Goal: Book appointment/travel/reservation

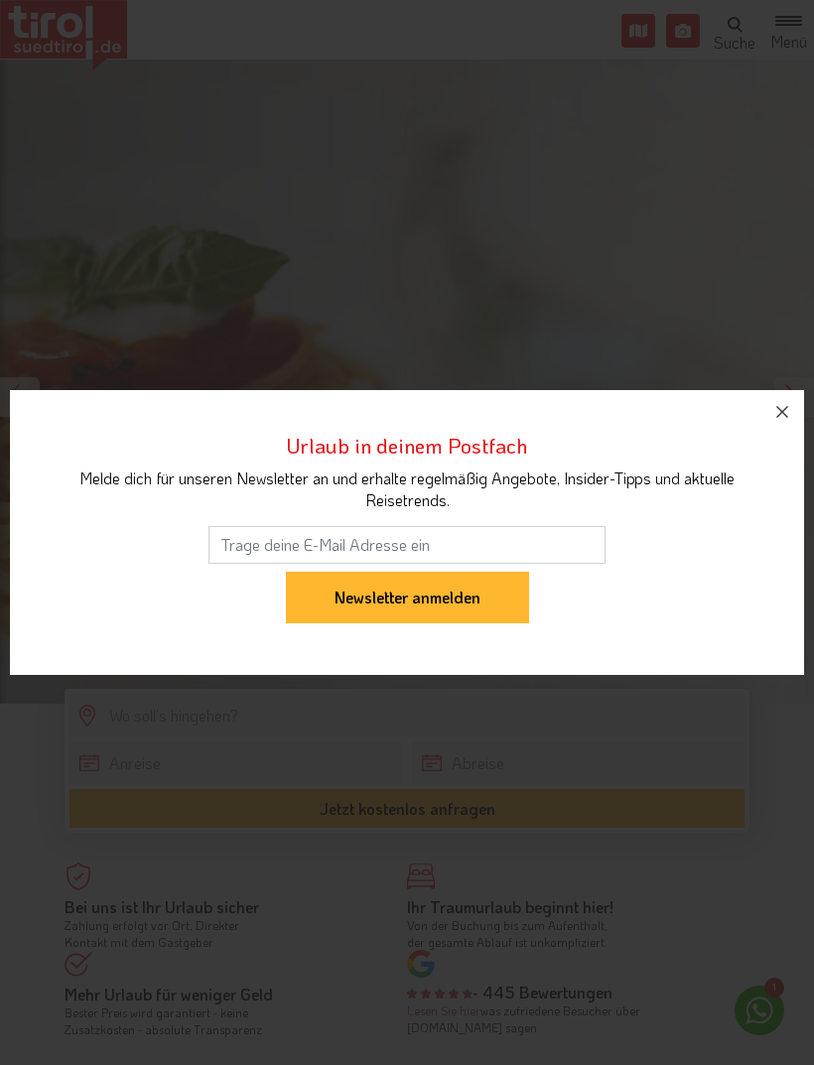
click at [791, 414] on icon "button" at bounding box center [782, 412] width 24 height 24
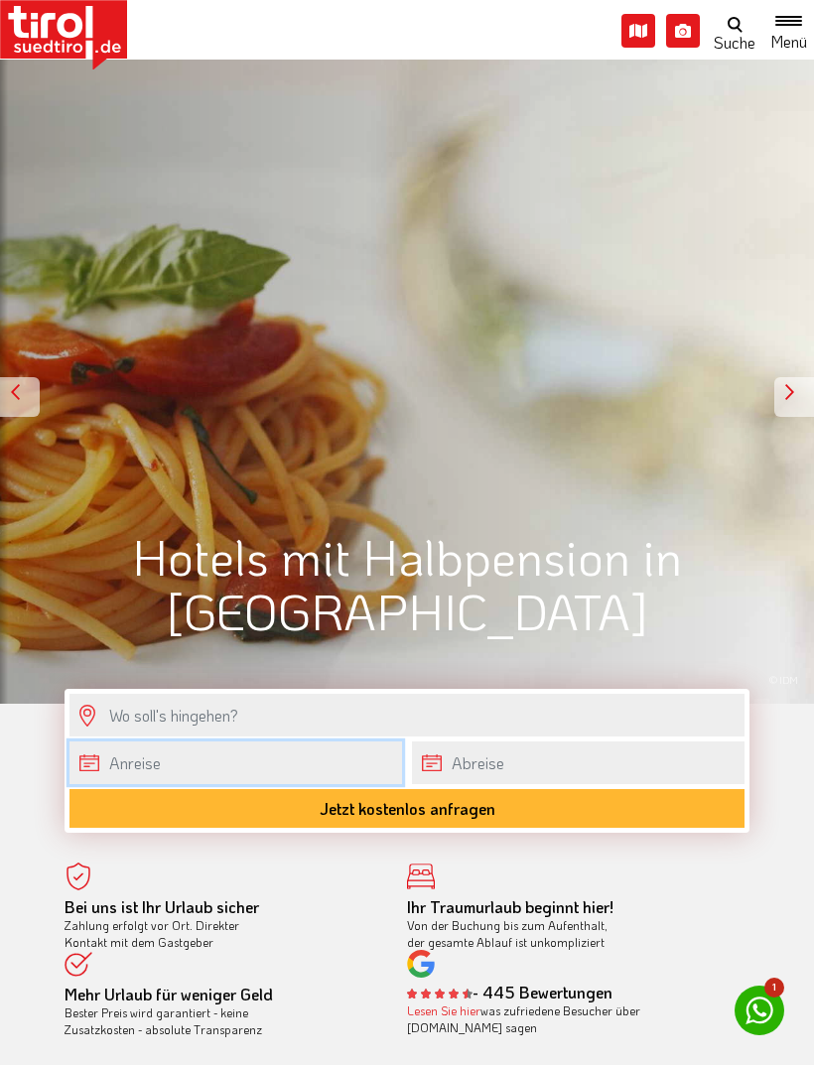
click at [85, 763] on input "text" at bounding box center [235, 762] width 332 height 43
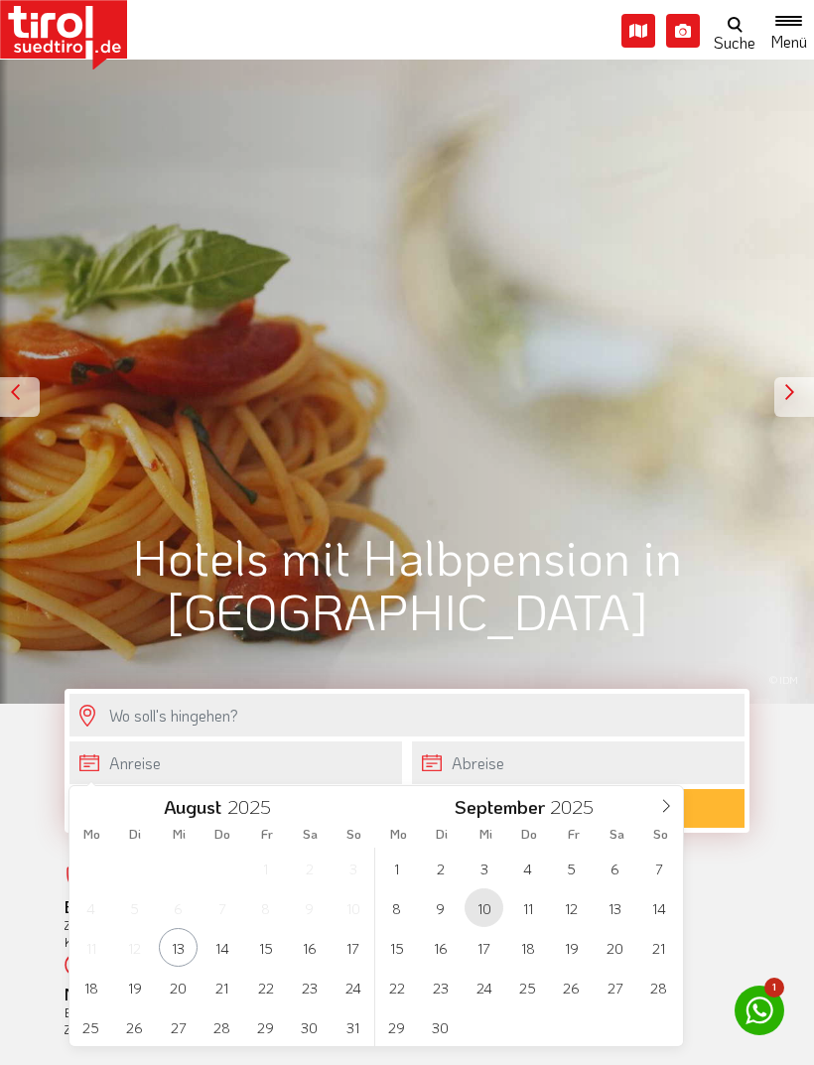
click at [483, 909] on span "10" at bounding box center [483, 907] width 39 height 39
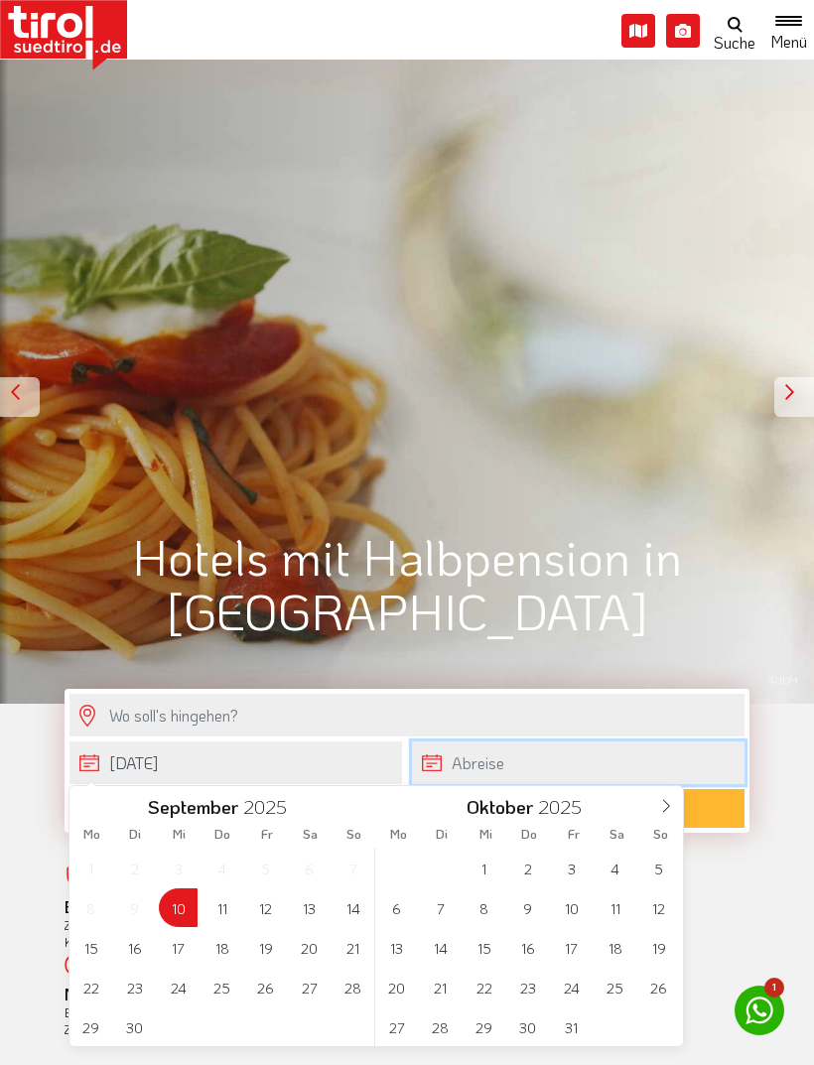
click at [428, 769] on input "text" at bounding box center [578, 762] width 332 height 43
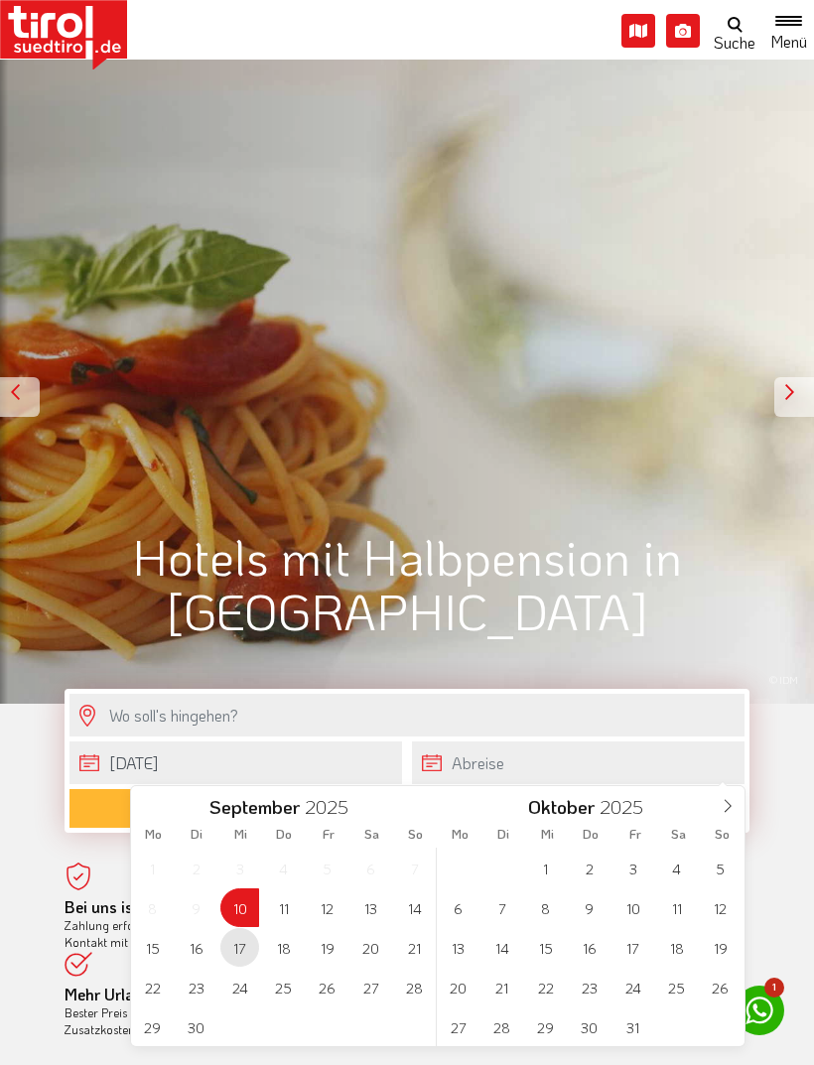
click at [244, 945] on span "17" at bounding box center [239, 947] width 39 height 39
type input "[DATE]"
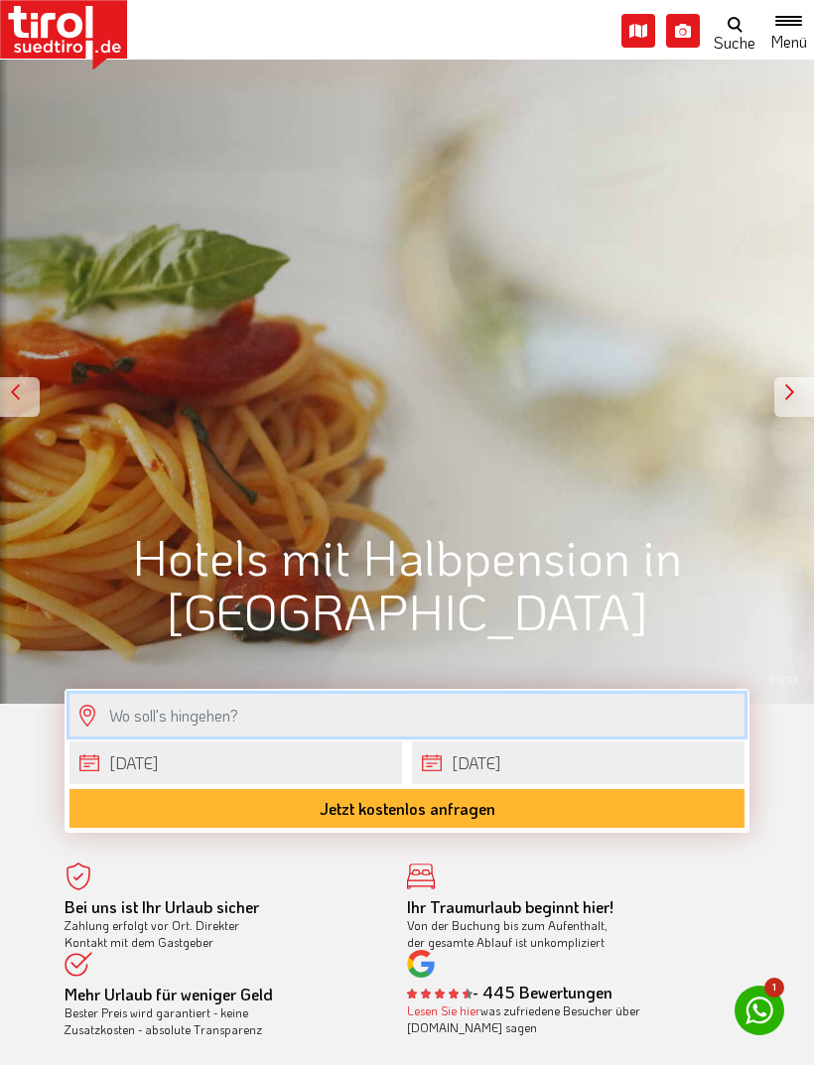
click at [122, 707] on input "text" at bounding box center [406, 715] width 675 height 43
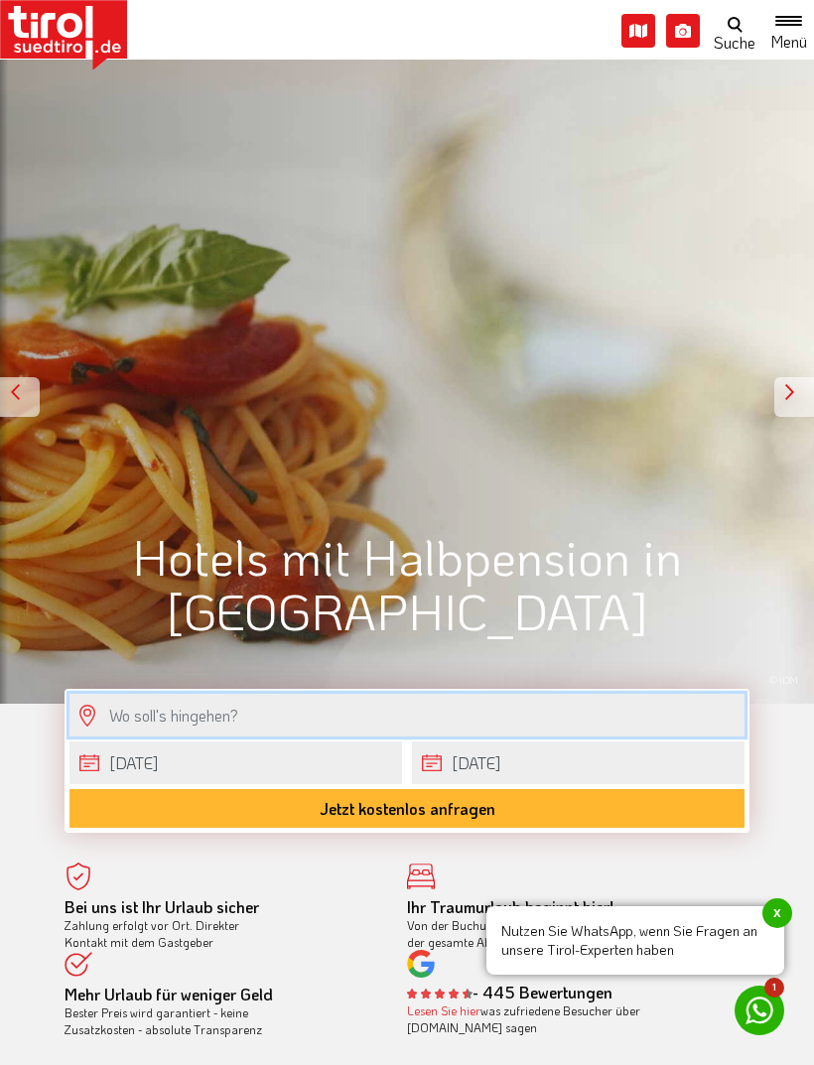
scroll to position [16, 0]
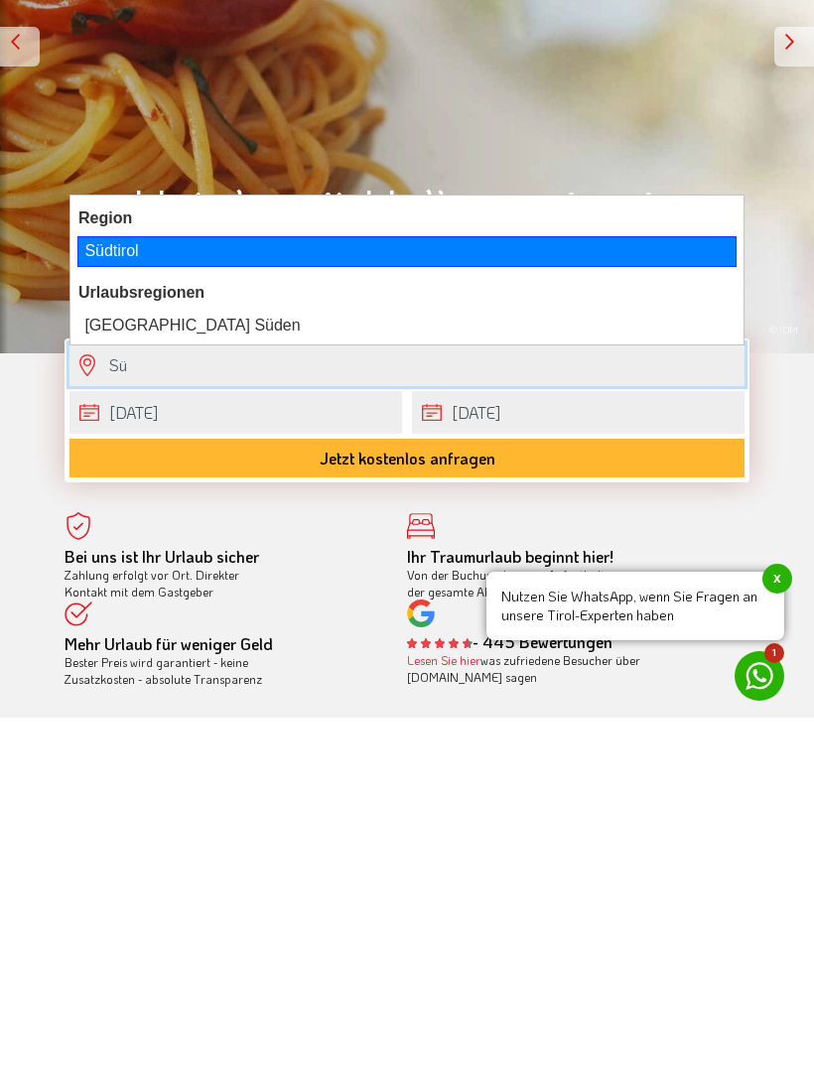
click at [105, 571] on div "Südtirol" at bounding box center [406, 586] width 659 height 30
type input "Südtirol"
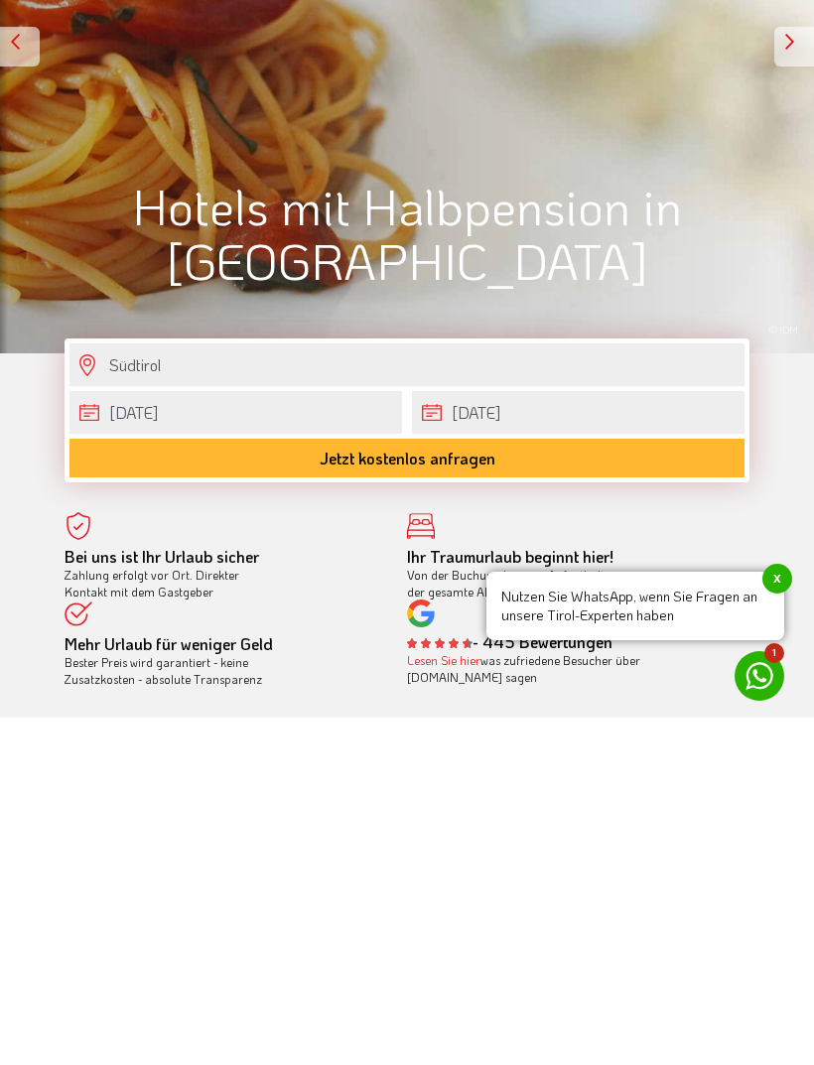
click at [296, 773] on button "Jetzt kostenlos anfragen" at bounding box center [406, 792] width 675 height 39
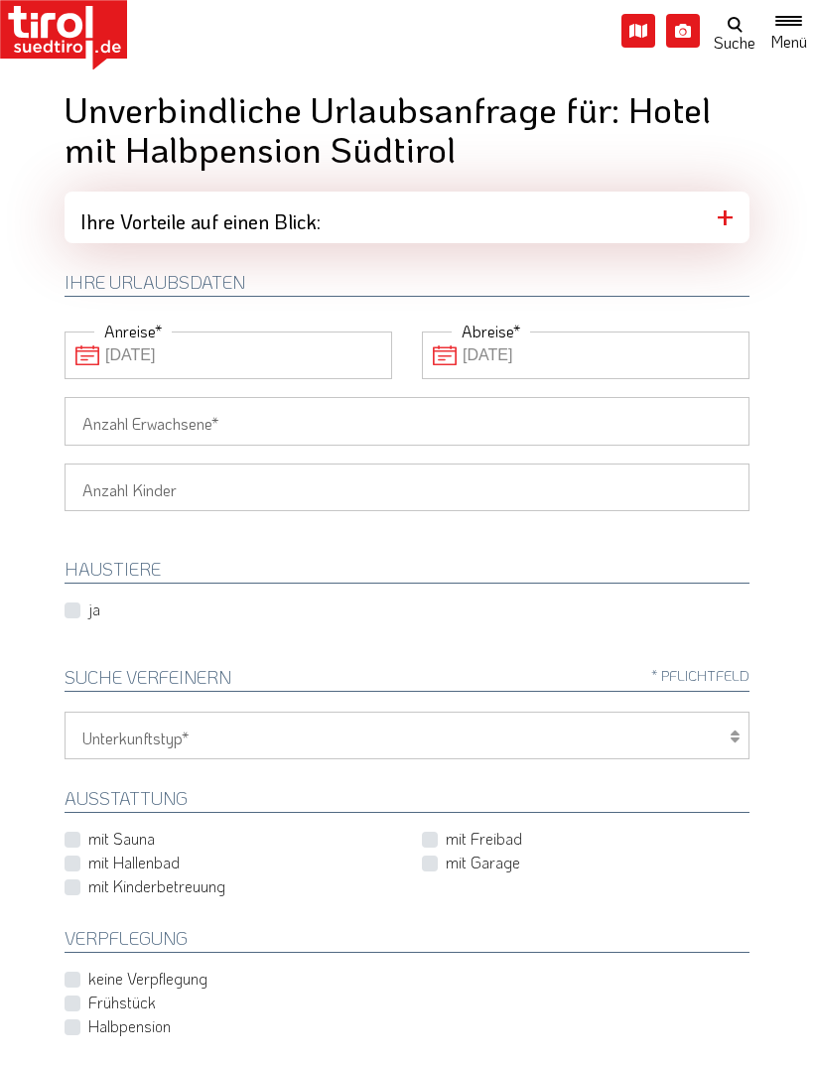
click at [143, 425] on input "Anzahl Erwachsene" at bounding box center [406, 421] width 685 height 48
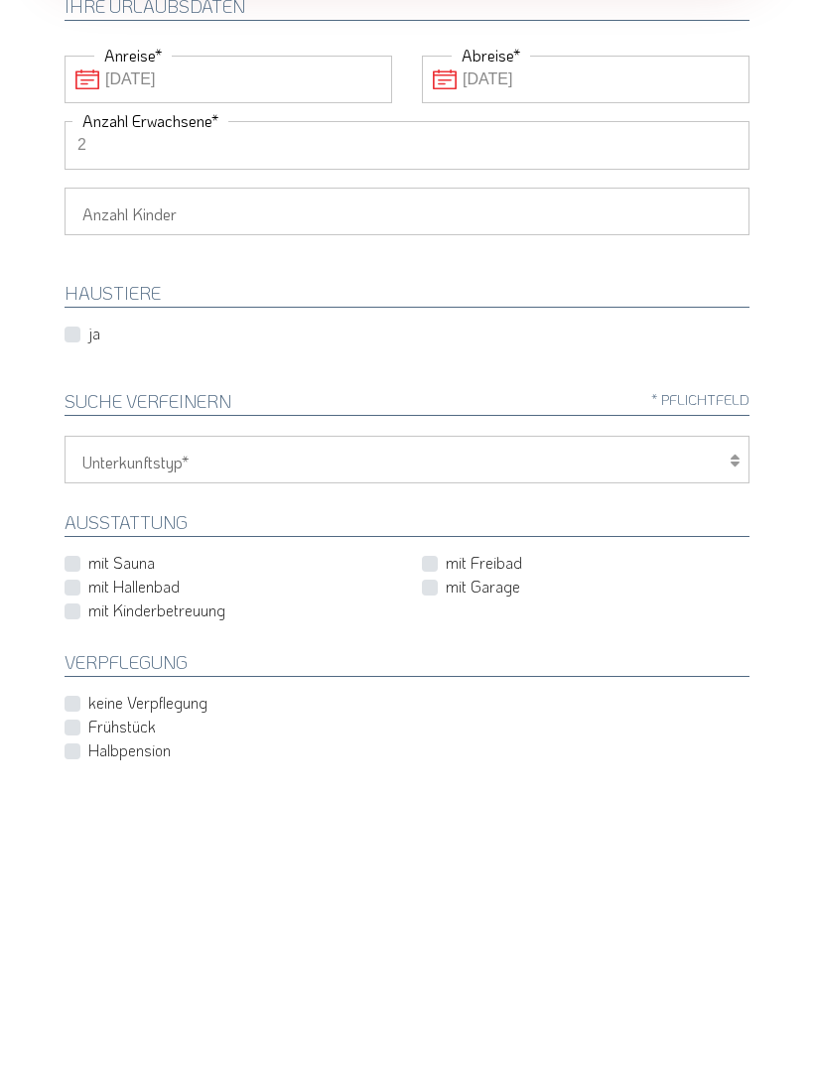
type input "2"
click at [446, 828] on label "mit Freibad" at bounding box center [484, 839] width 76 height 22
click at [427, 833] on input "mit Freibad" at bounding box center [589, 839] width 327 height 13
checkbox input "true"
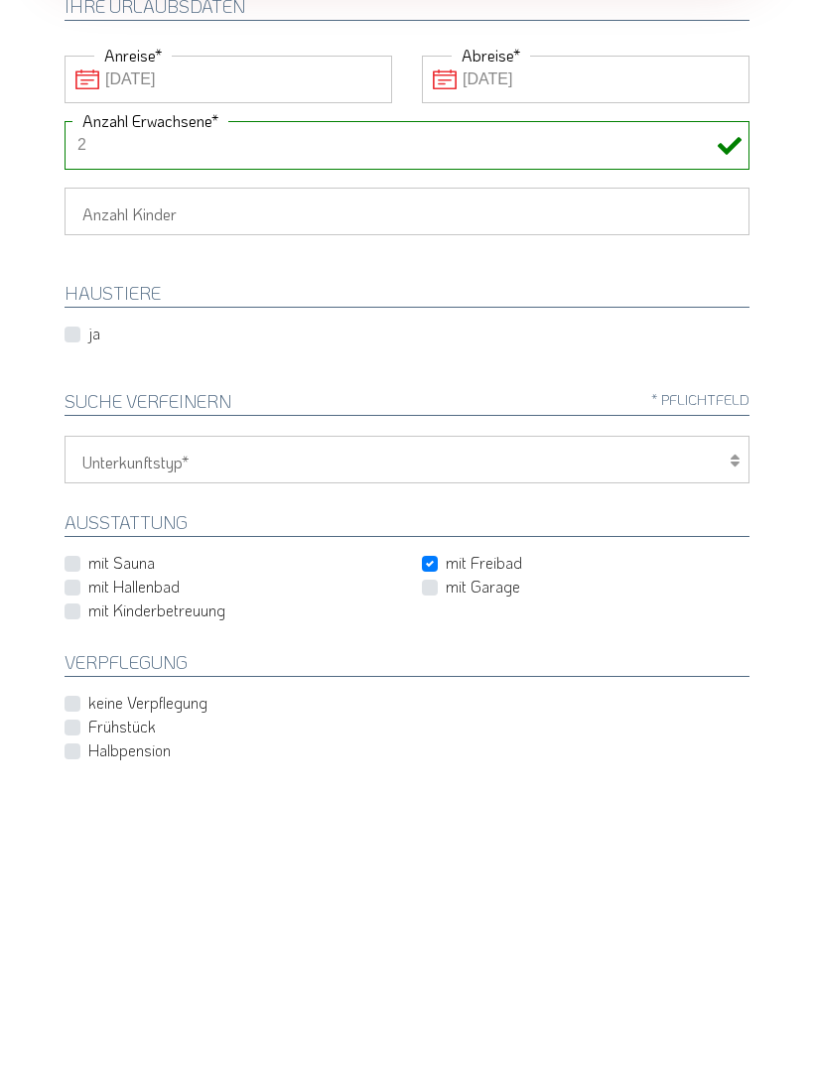
scroll to position [276, 0]
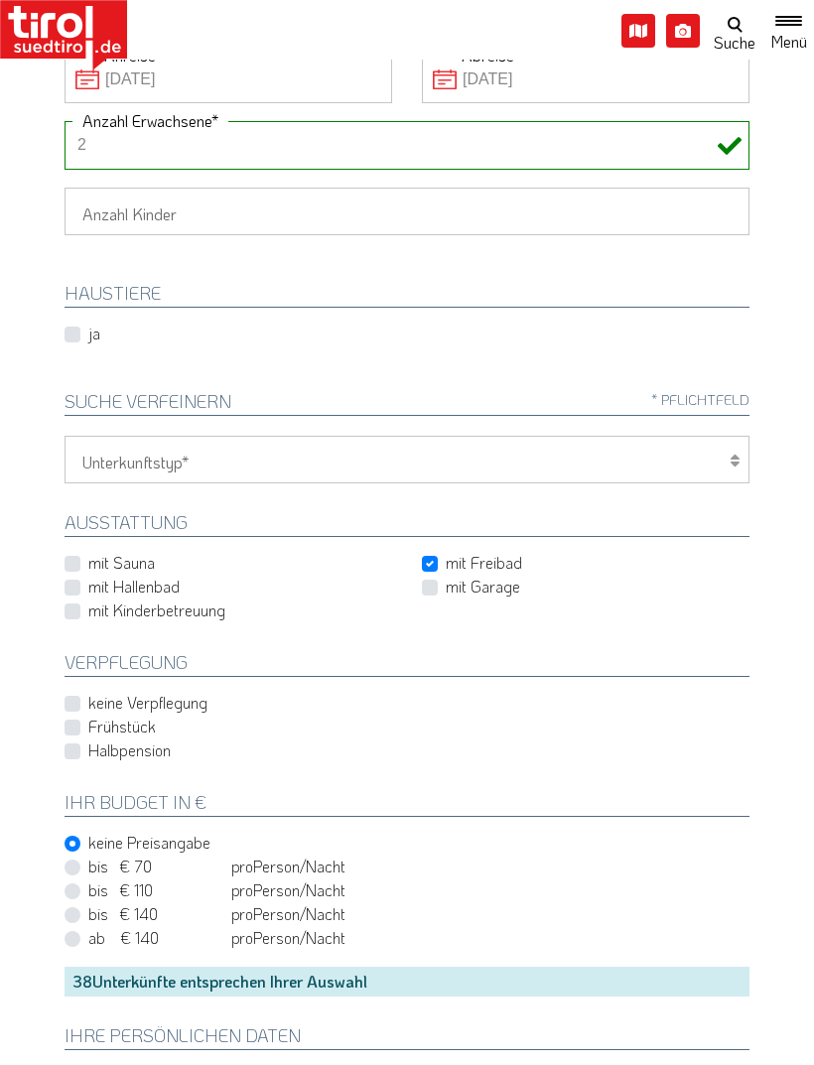
click at [446, 578] on label "mit Garage" at bounding box center [483, 587] width 74 height 22
click at [430, 580] on input "mit Garage" at bounding box center [589, 586] width 327 height 13
checkbox input "true"
click at [88, 588] on label "mit Hallenbad" at bounding box center [133, 587] width 91 height 22
click at [68, 588] on input "mit Hallenbad" at bounding box center [231, 586] width 327 height 13
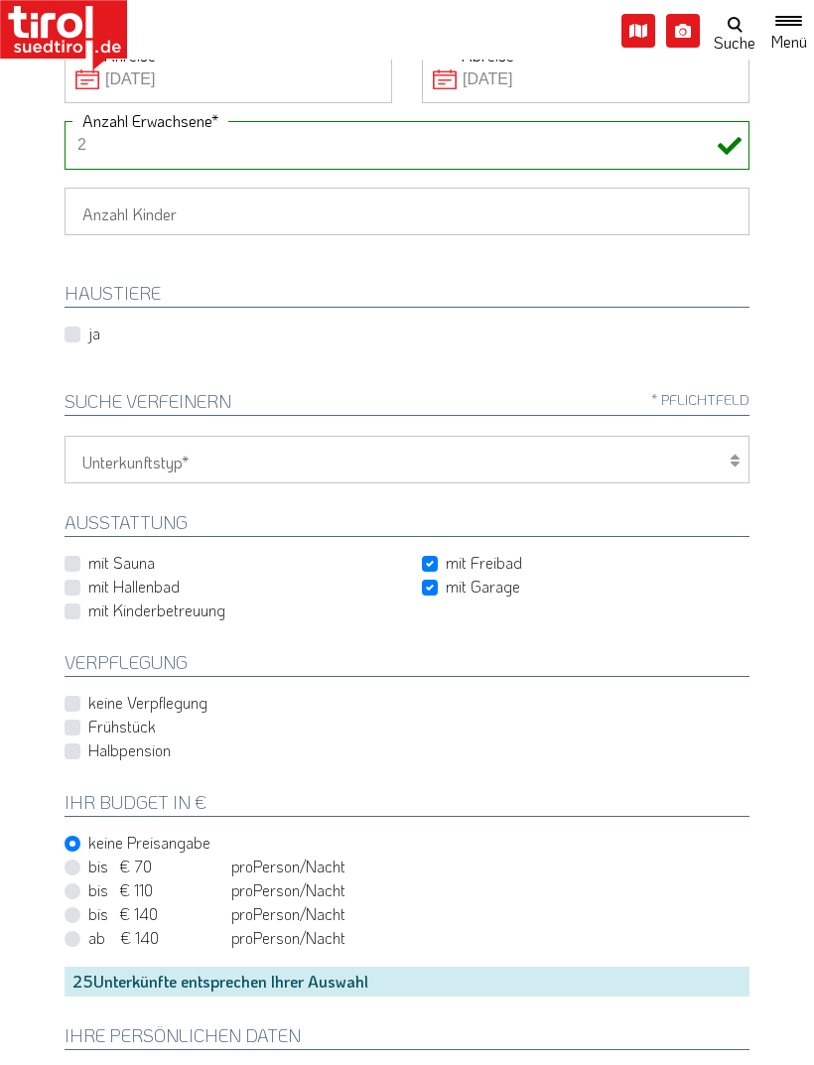
checkbox input "true"
click at [88, 748] on label "Halbpension" at bounding box center [129, 750] width 82 height 22
click at [68, 748] on input "Halbpension" at bounding box center [410, 750] width 685 height 13
checkbox input "true"
click at [88, 879] on label "bis € 110 bis CHF 103 pro Person Einheit /Nacht" at bounding box center [216, 890] width 257 height 22
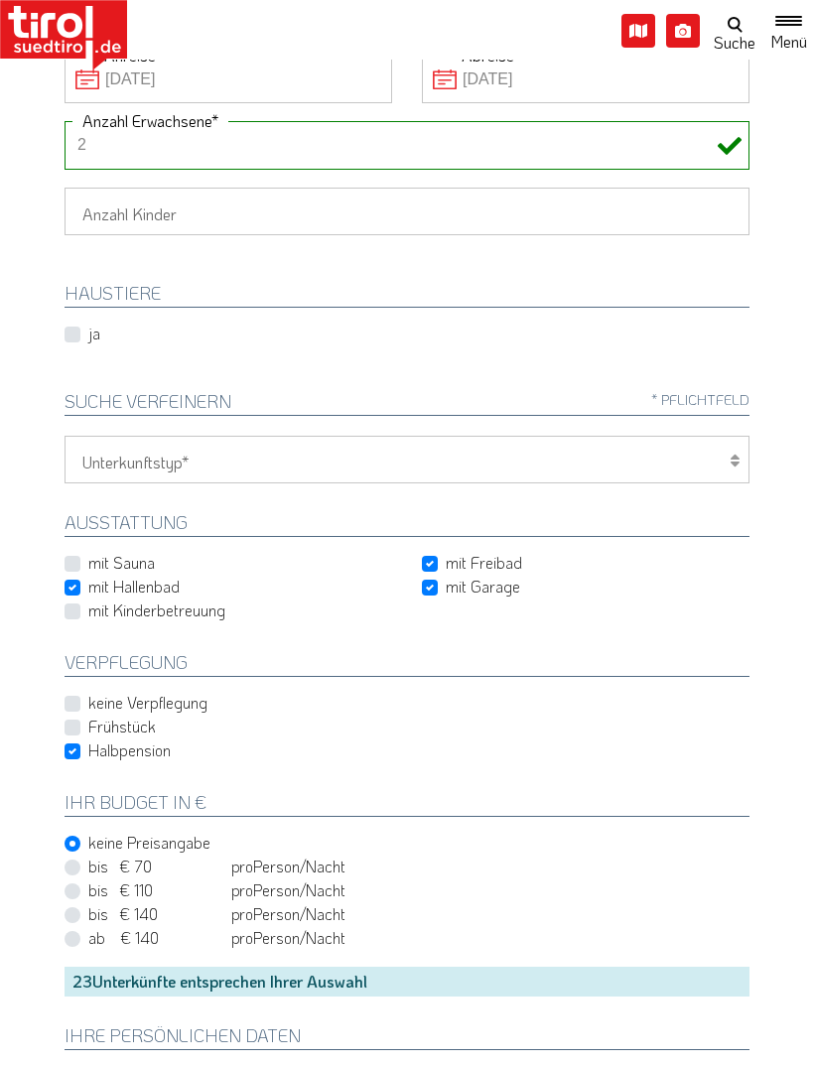
click at [70, 883] on input "bis € 110 bis CHF 103 pro Person Einheit /Nacht" at bounding box center [410, 889] width 685 height 13
radio input "true"
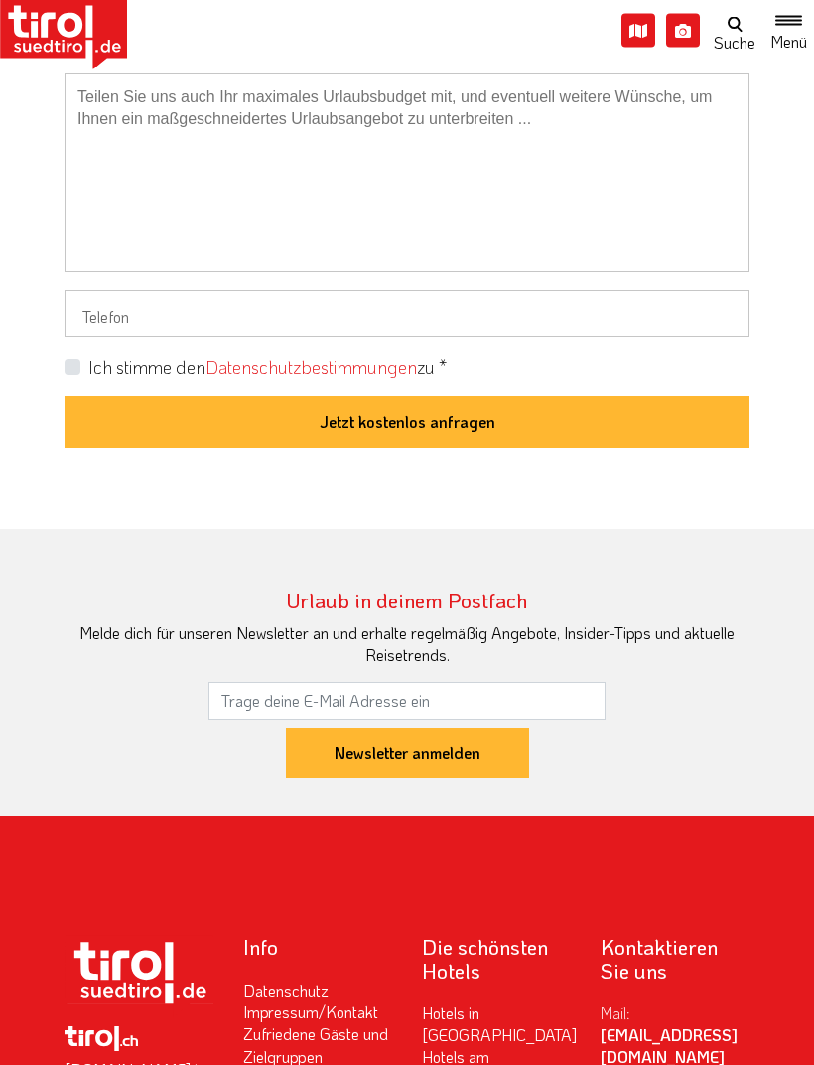
scroll to position [1484, 0]
click at [88, 356] on label "Ich stimme den Datenschutzbestimmungen zu *" at bounding box center [267, 367] width 358 height 25
click at [77, 360] on input "Ich stimme den Datenschutzbestimmungen zu *" at bounding box center [410, 366] width 685 height 13
checkbox input "true"
click at [315, 413] on button "Jetzt kostenlos anfragen" at bounding box center [406, 422] width 685 height 52
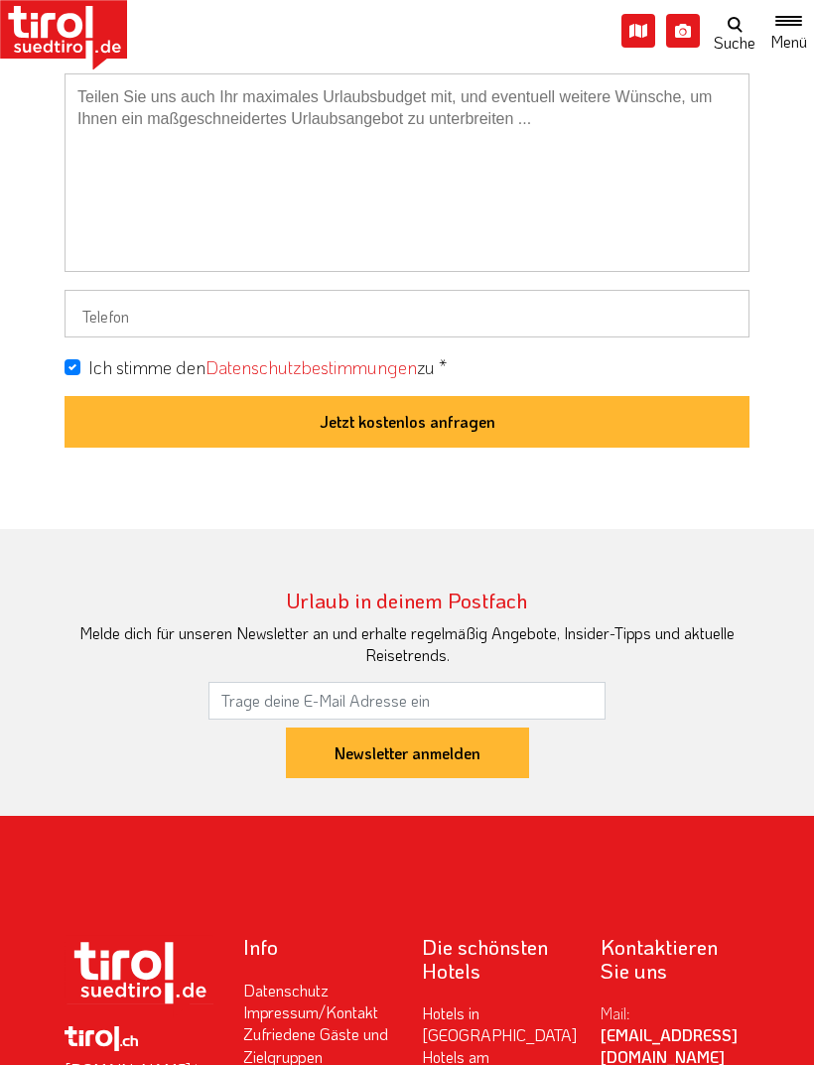
scroll to position [168, 0]
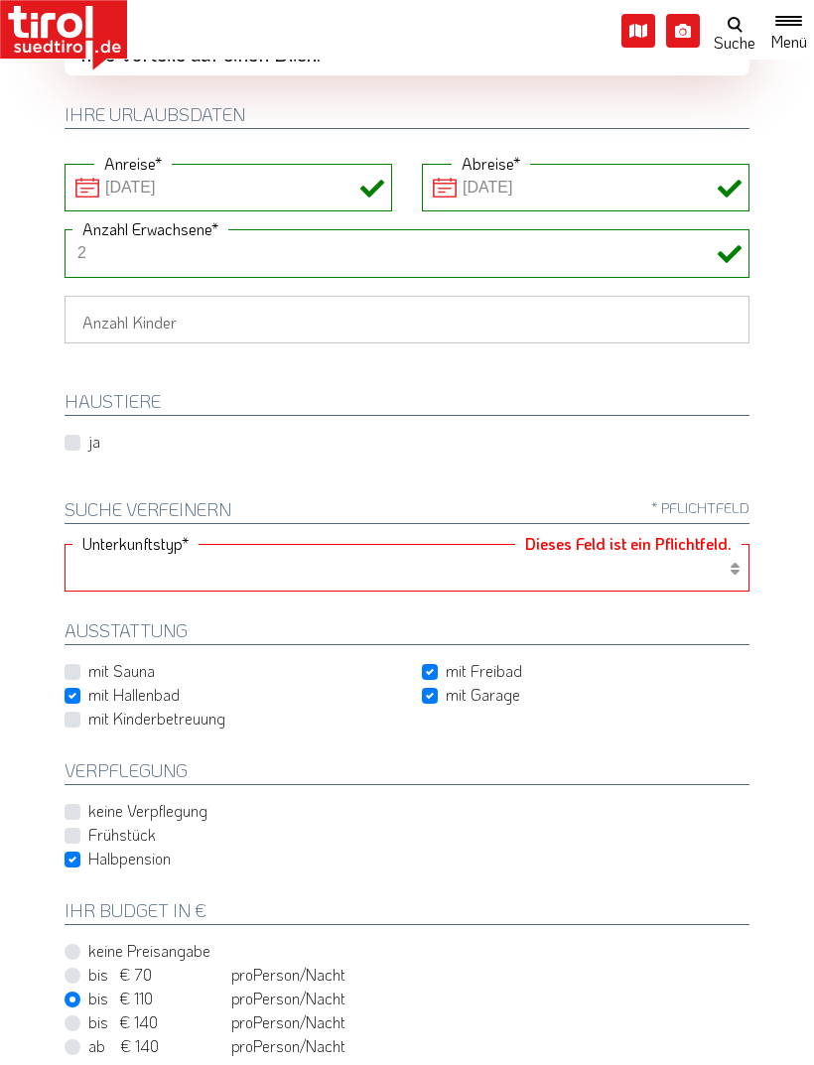
select select "1_4-5"
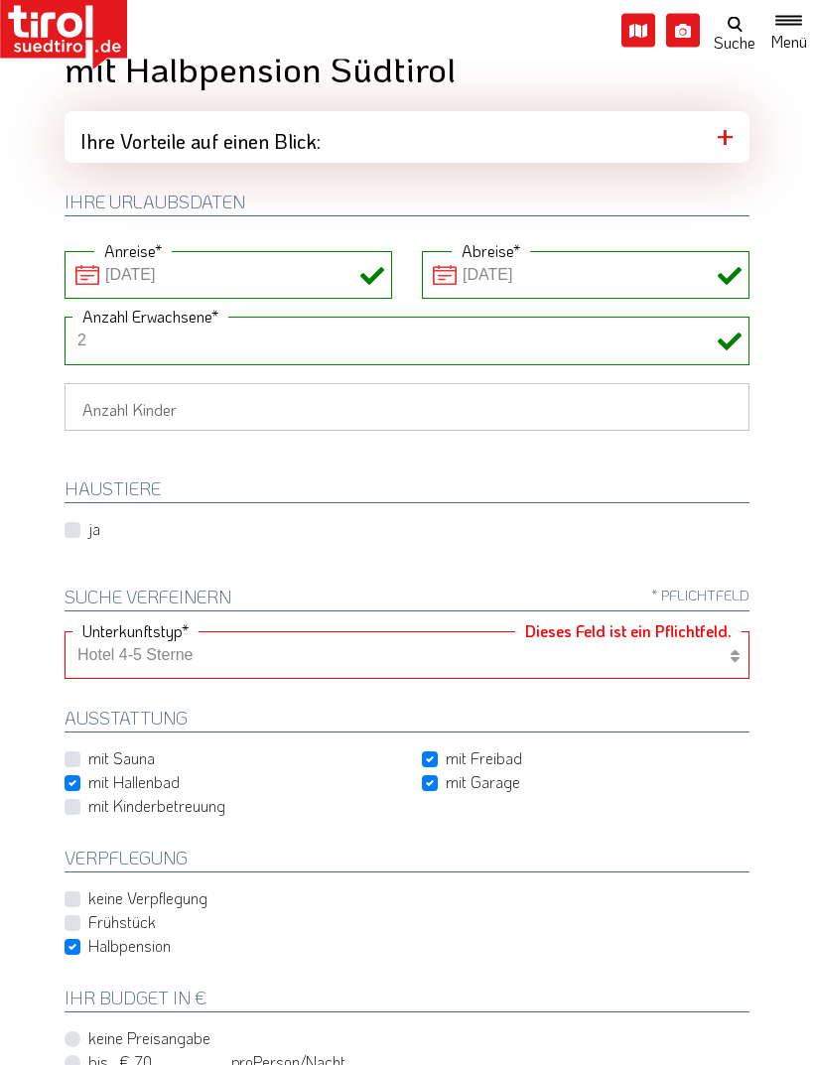
scroll to position [0, 0]
